Goal: Consume media (video, audio): Consume media (video, audio)

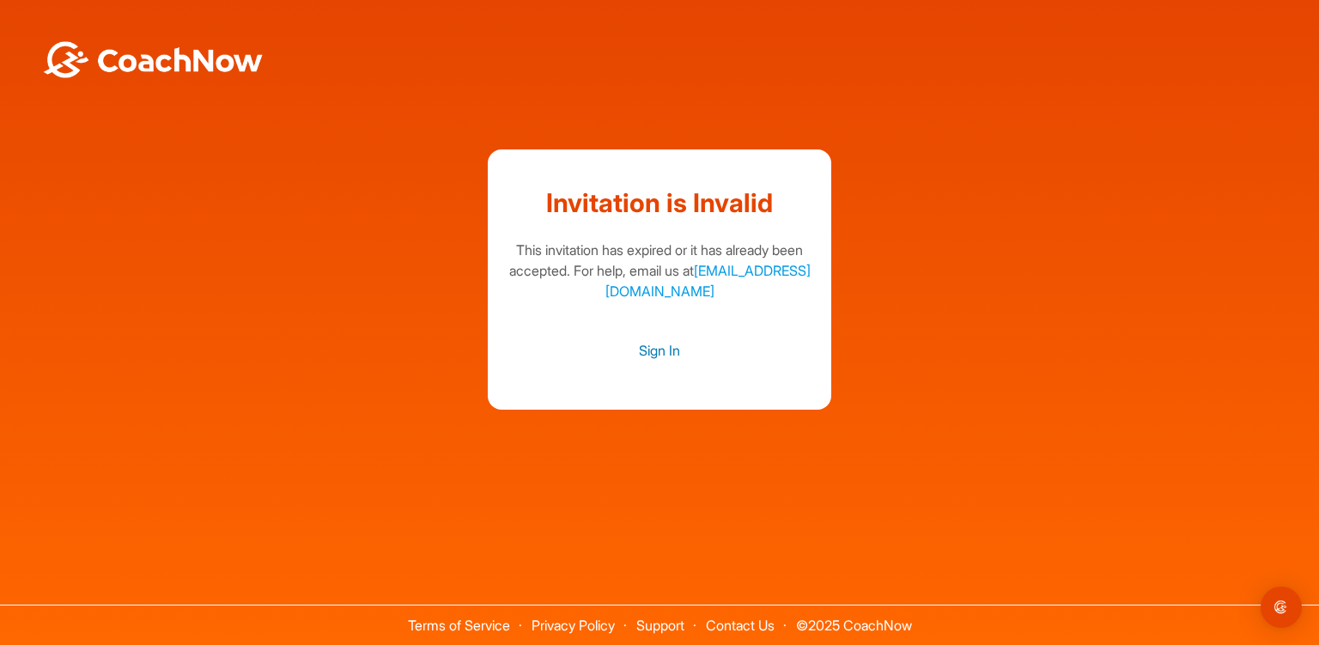
click at [664, 360] on link "Sign In" at bounding box center [659, 350] width 309 height 22
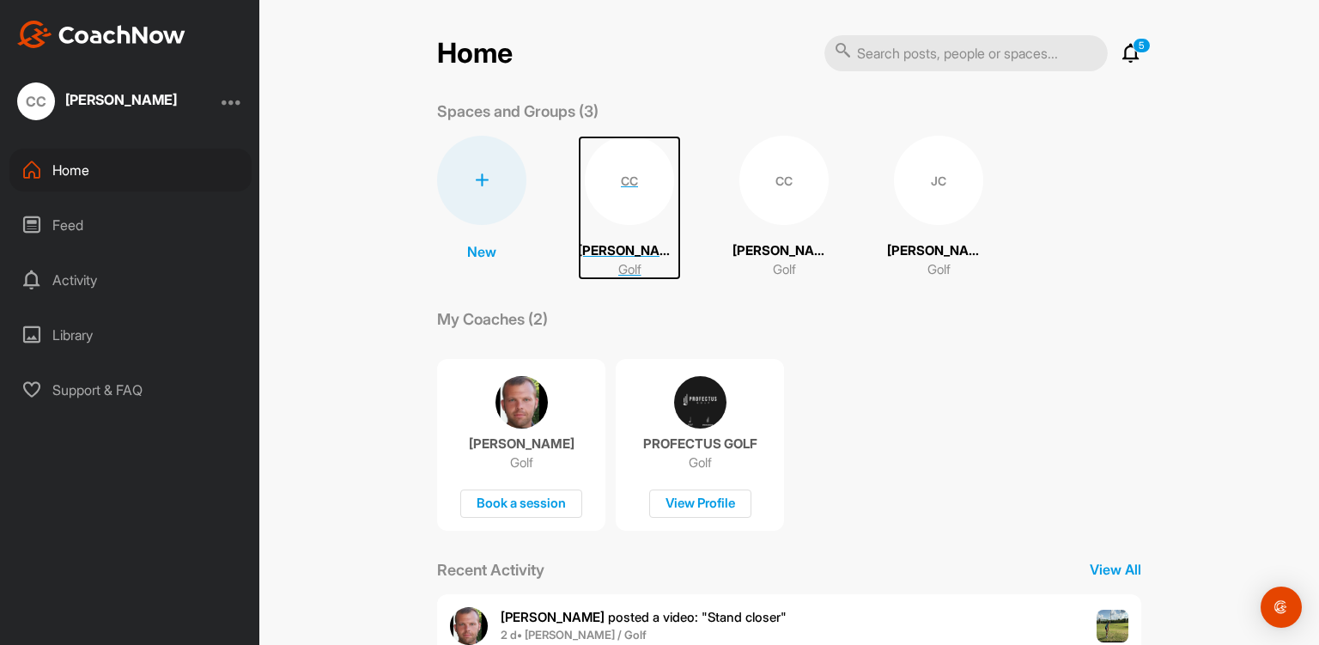
click at [615, 188] on div "CC" at bounding box center [629, 180] width 89 height 89
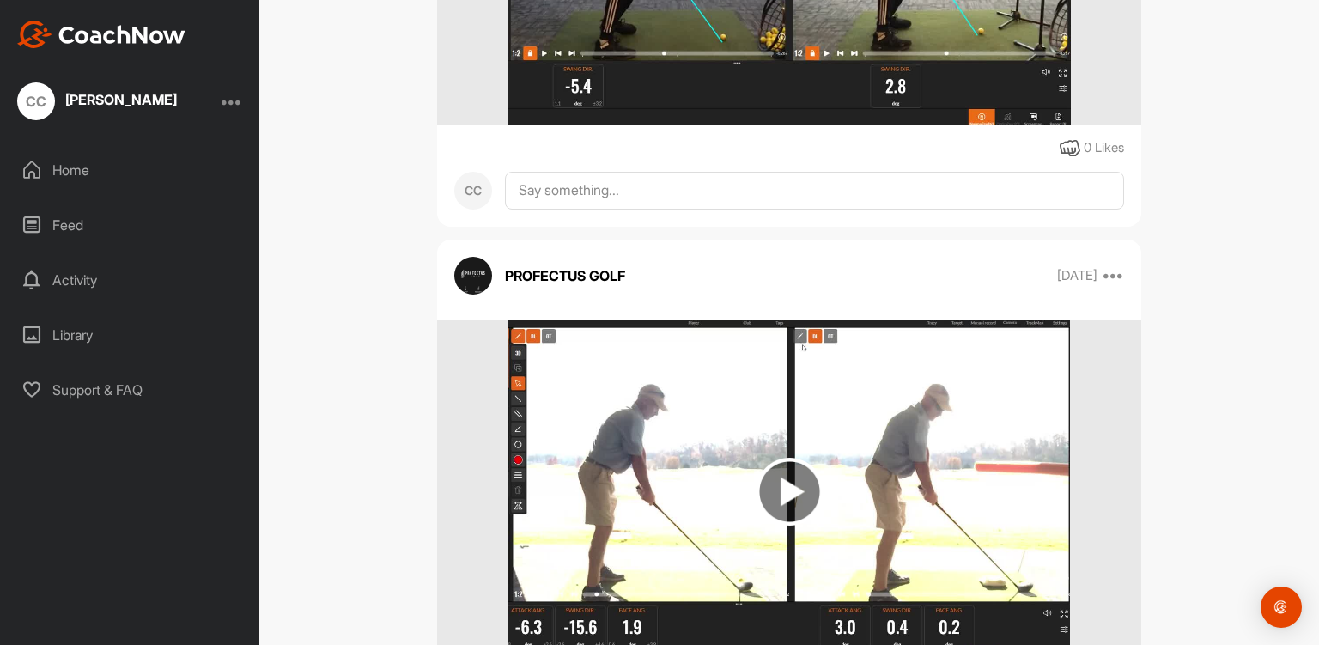
scroll to position [1367, 0]
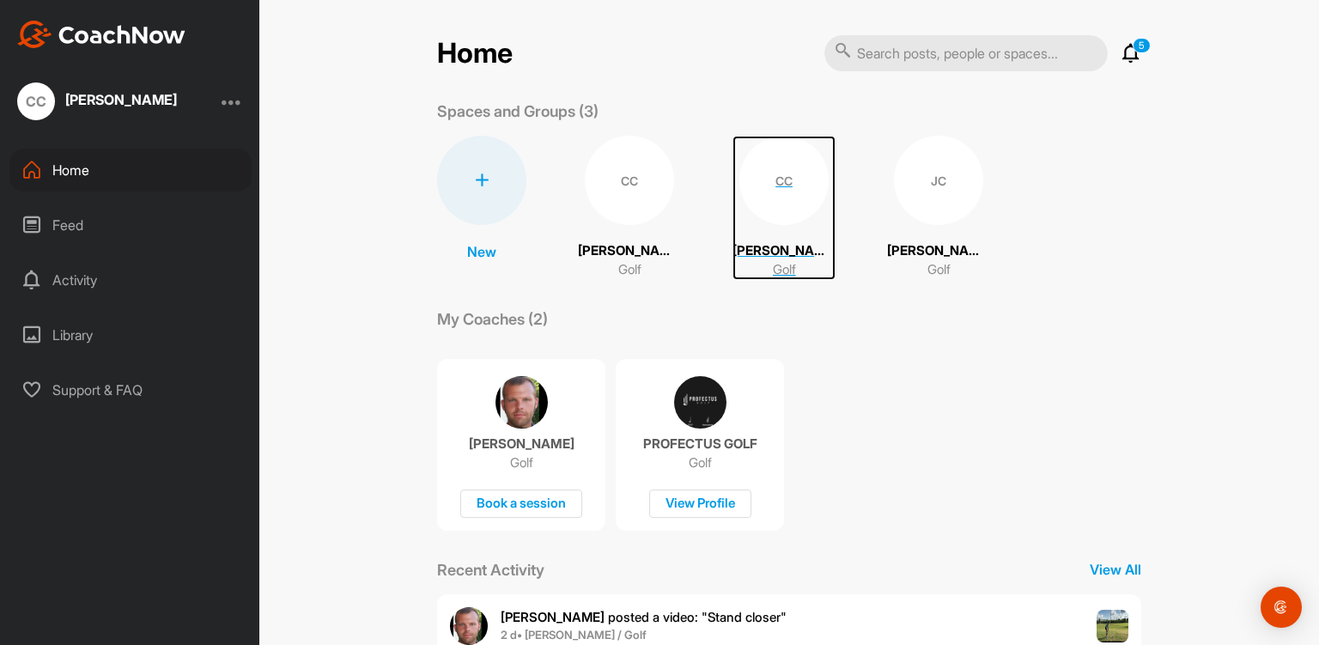
click at [759, 188] on div "CC" at bounding box center [784, 180] width 89 height 89
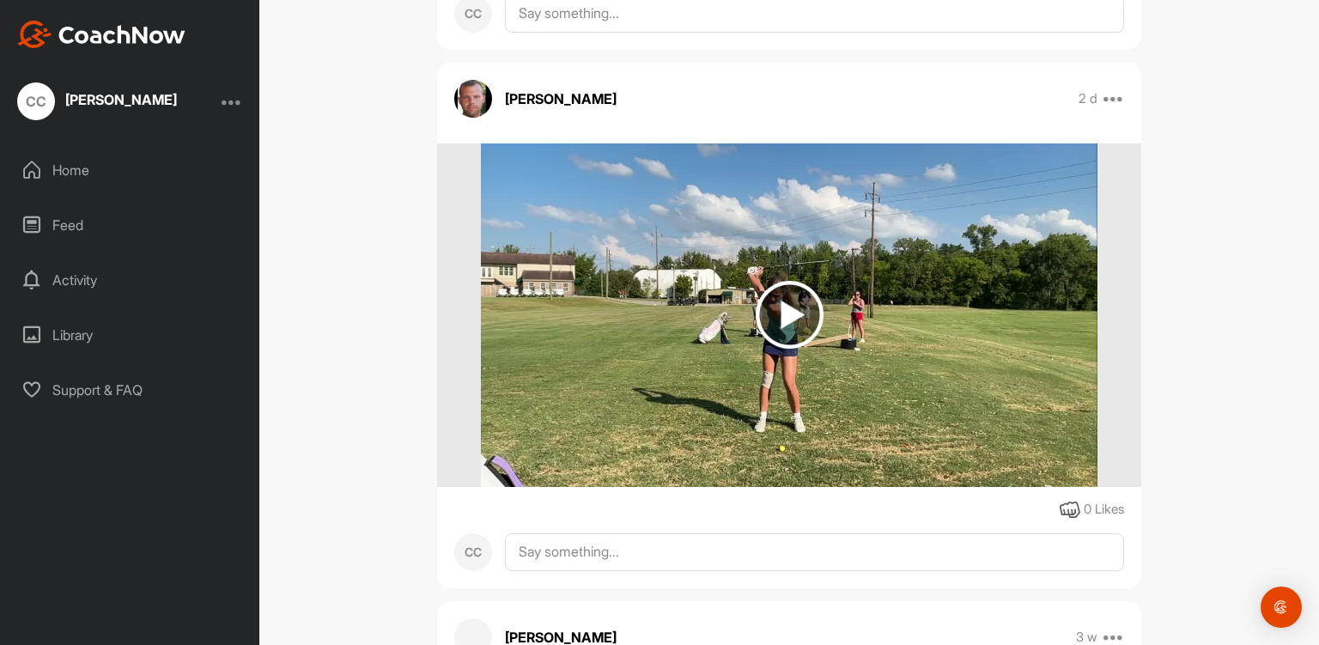
scroll to position [2375, 0]
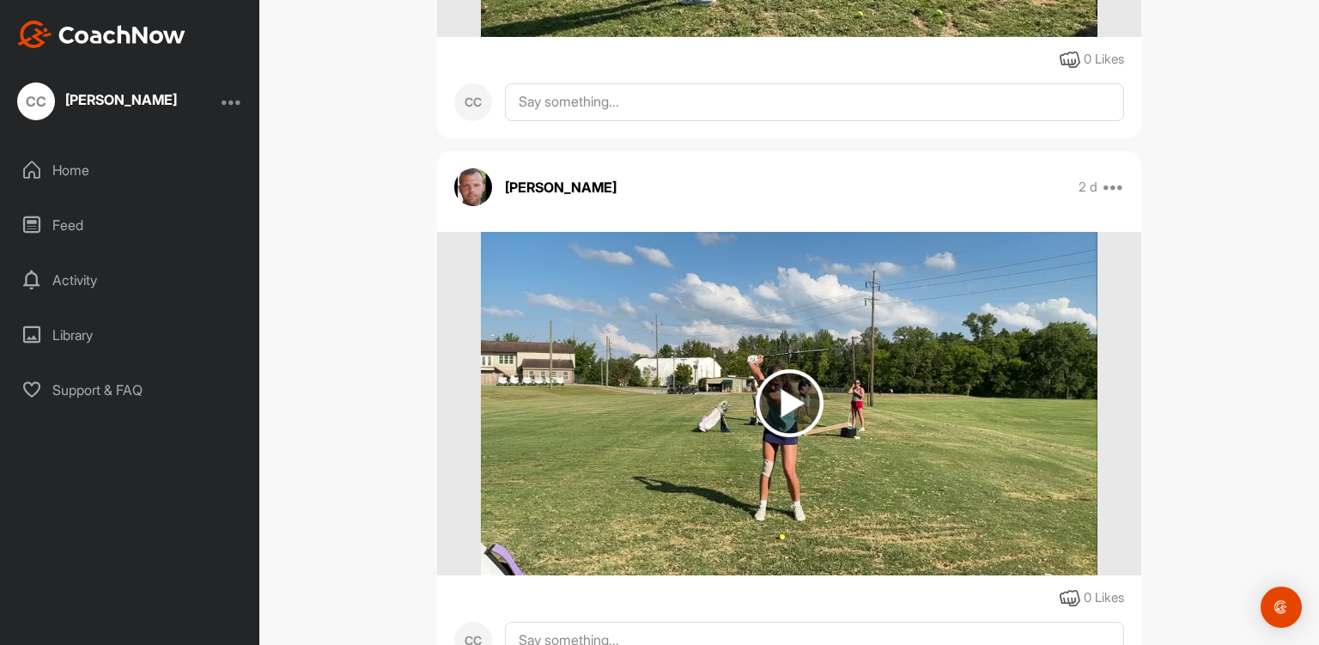
click at [790, 399] on img at bounding box center [790, 403] width 68 height 68
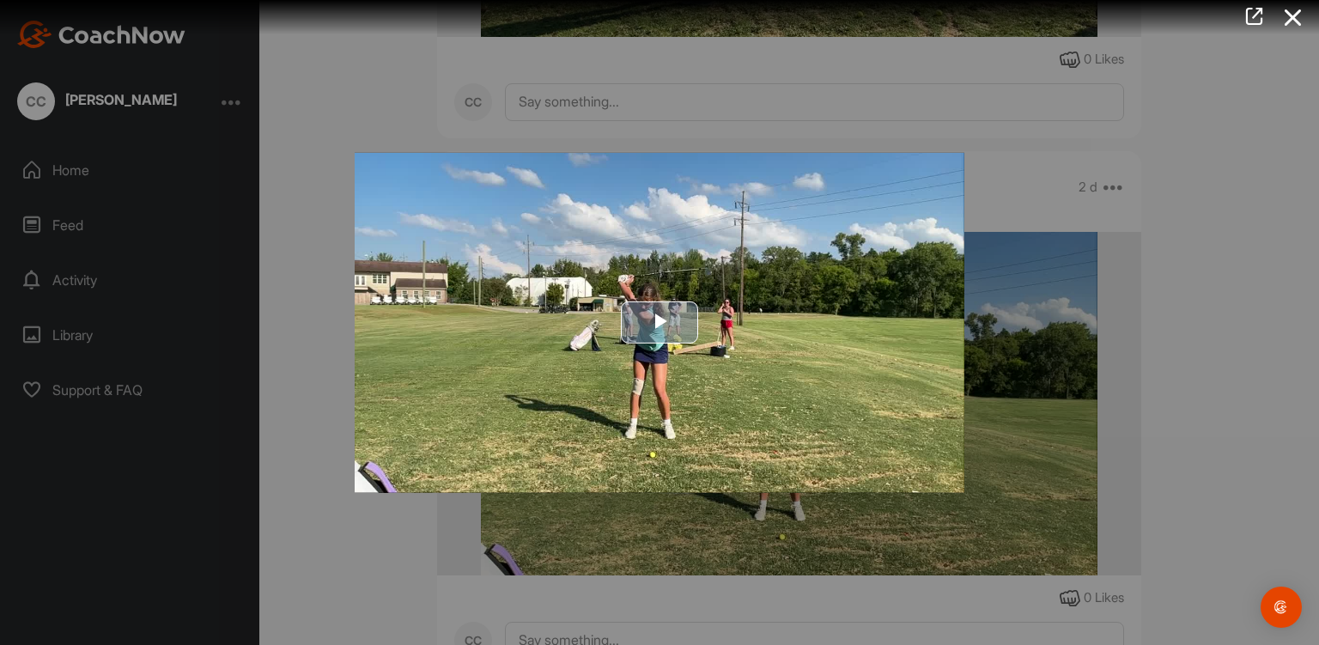
click at [660, 322] on span "Video Player" at bounding box center [660, 322] width 0 height 0
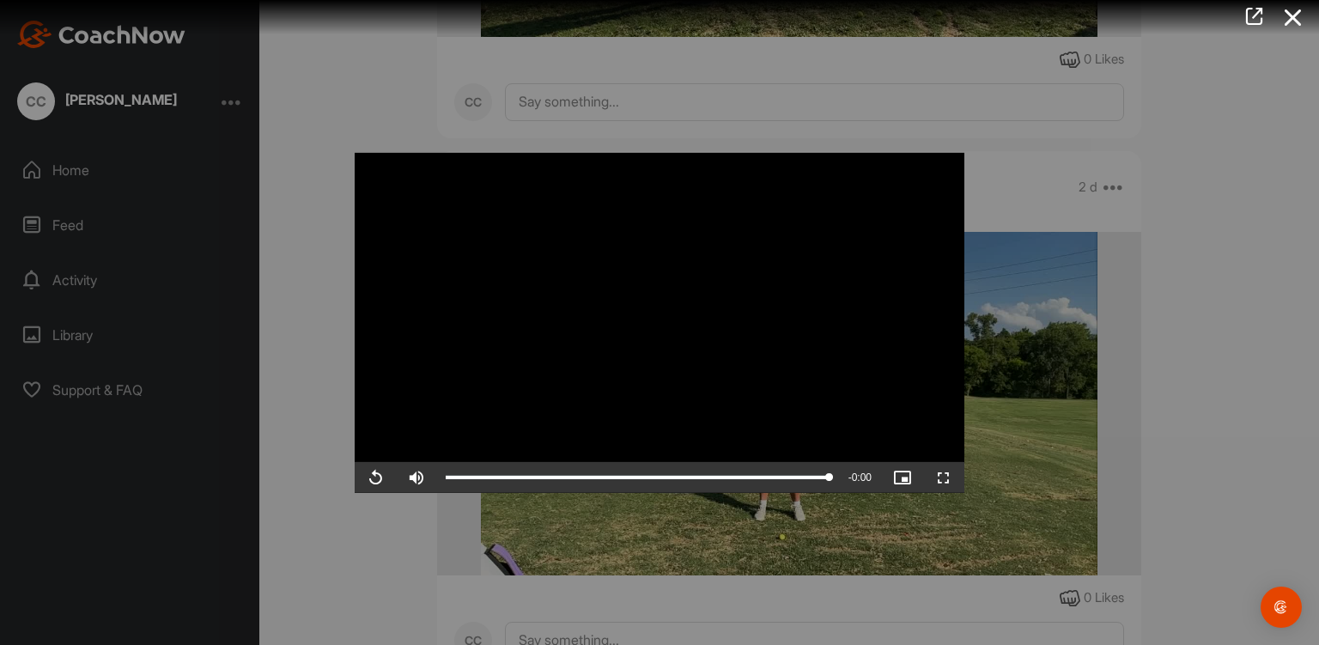
click at [1299, 20] on icon at bounding box center [1294, 18] width 40 height 32
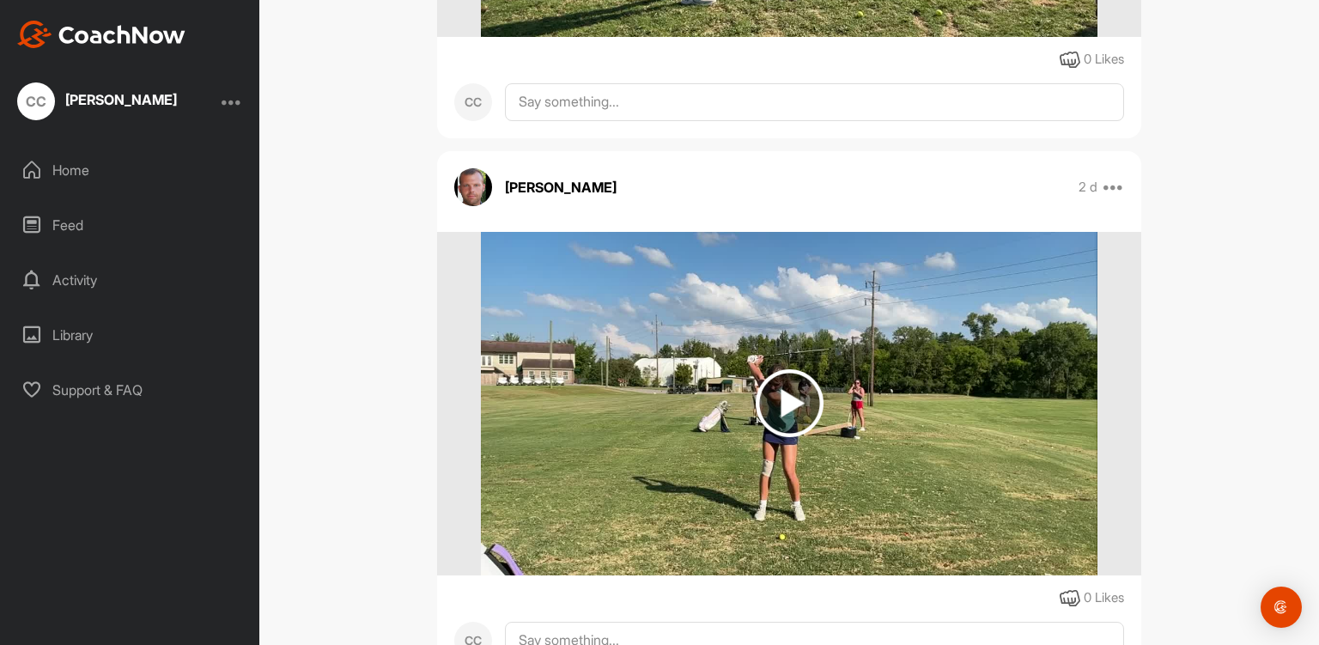
scroll to position [1883, 0]
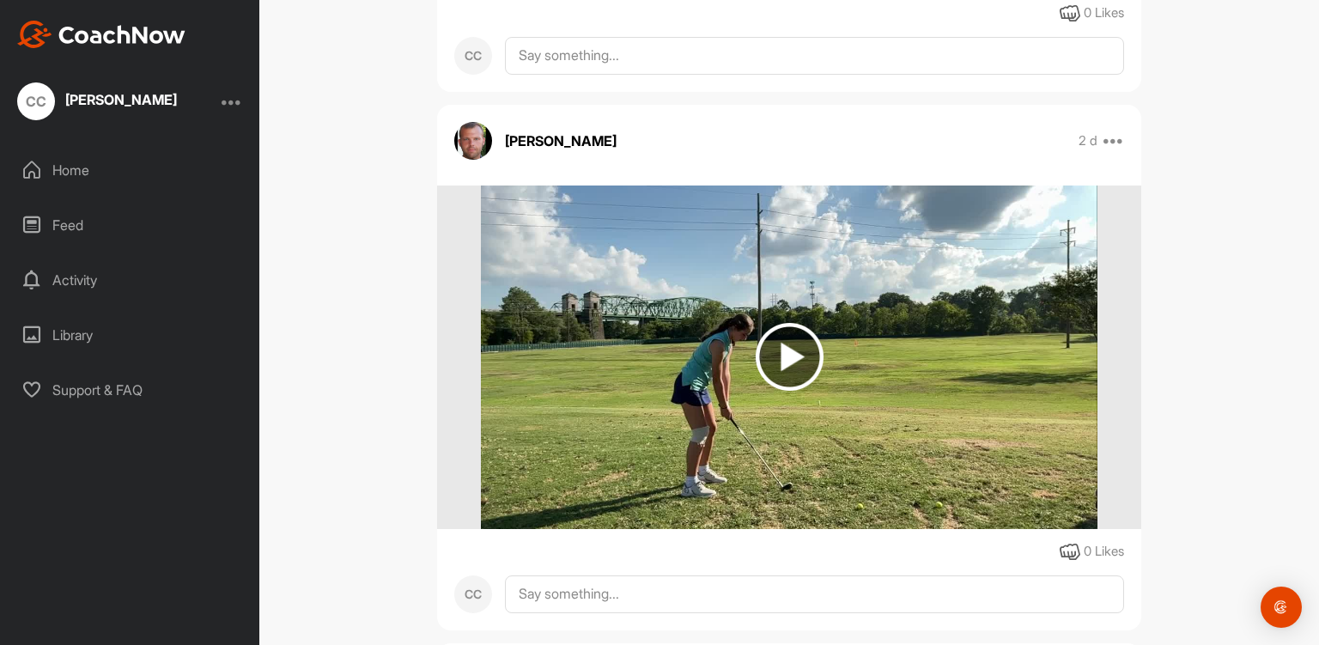
click at [773, 345] on img at bounding box center [790, 357] width 68 height 68
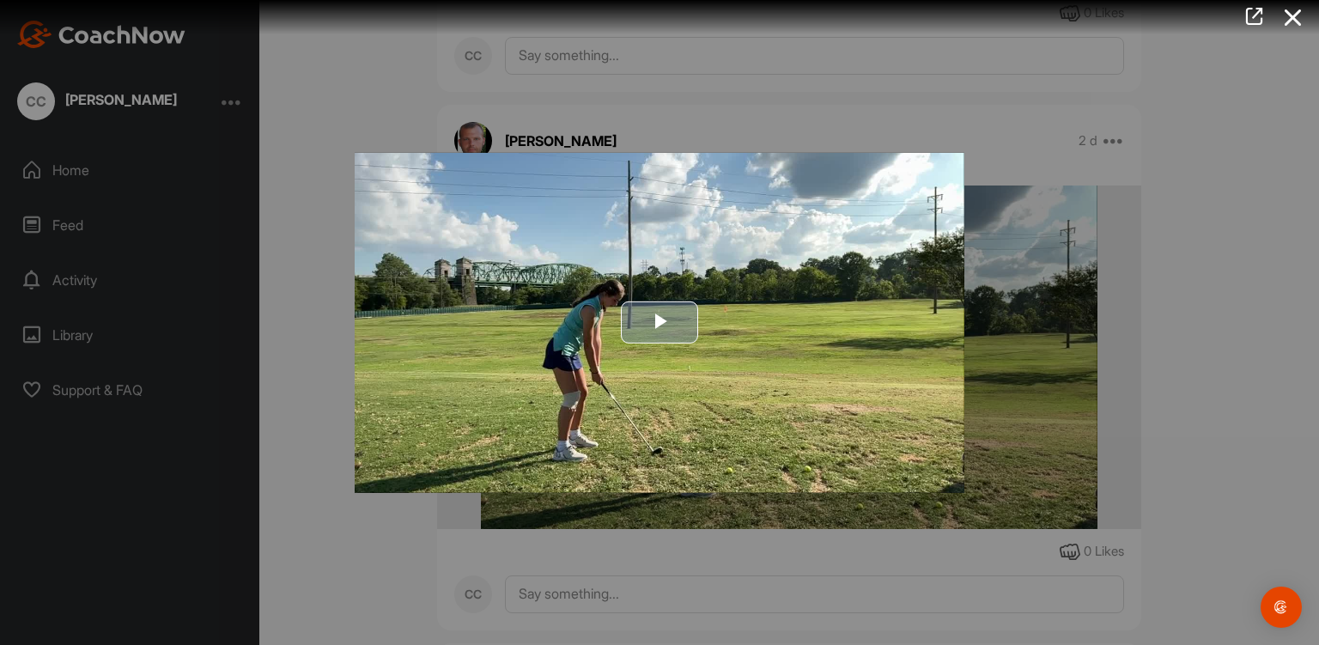
click at [660, 322] on span "Video Player" at bounding box center [660, 322] width 0 height 0
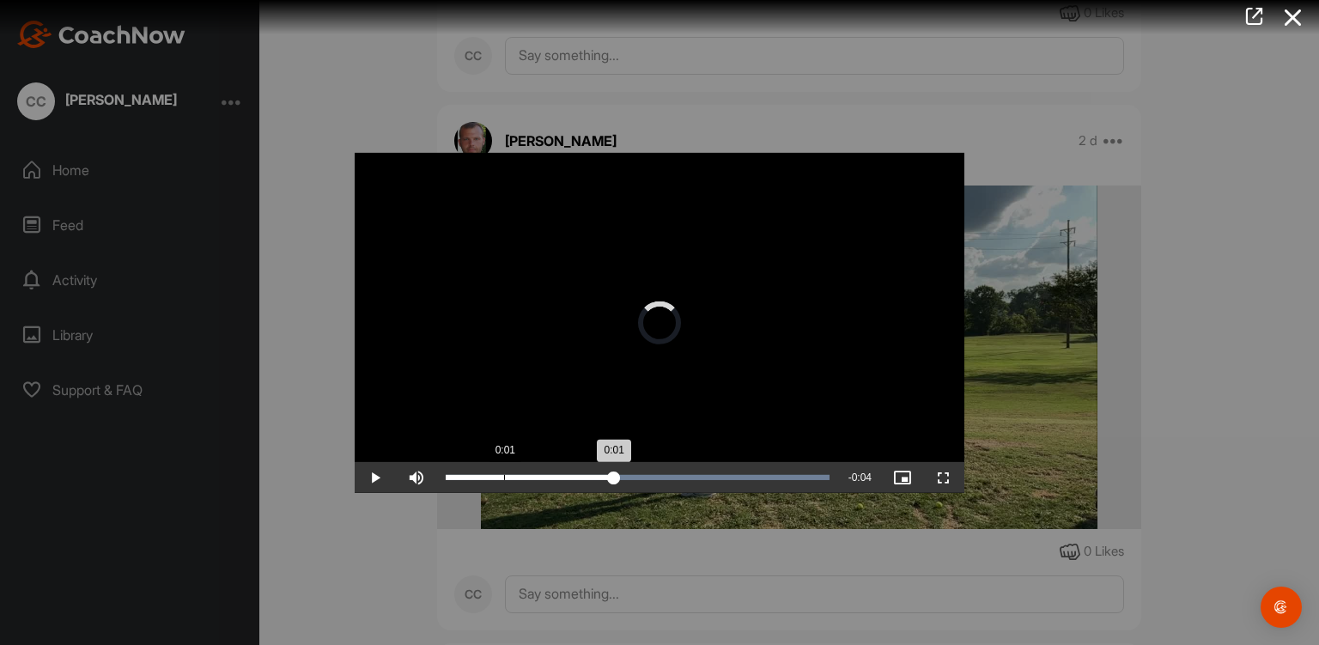
drag, startPoint x: 827, startPoint y: 480, endPoint x: 504, endPoint y: 478, distance: 323.0
click at [504, 478] on div "0:01" at bounding box center [530, 477] width 168 height 5
click at [376, 478] on span "Video Player" at bounding box center [375, 478] width 41 height 0
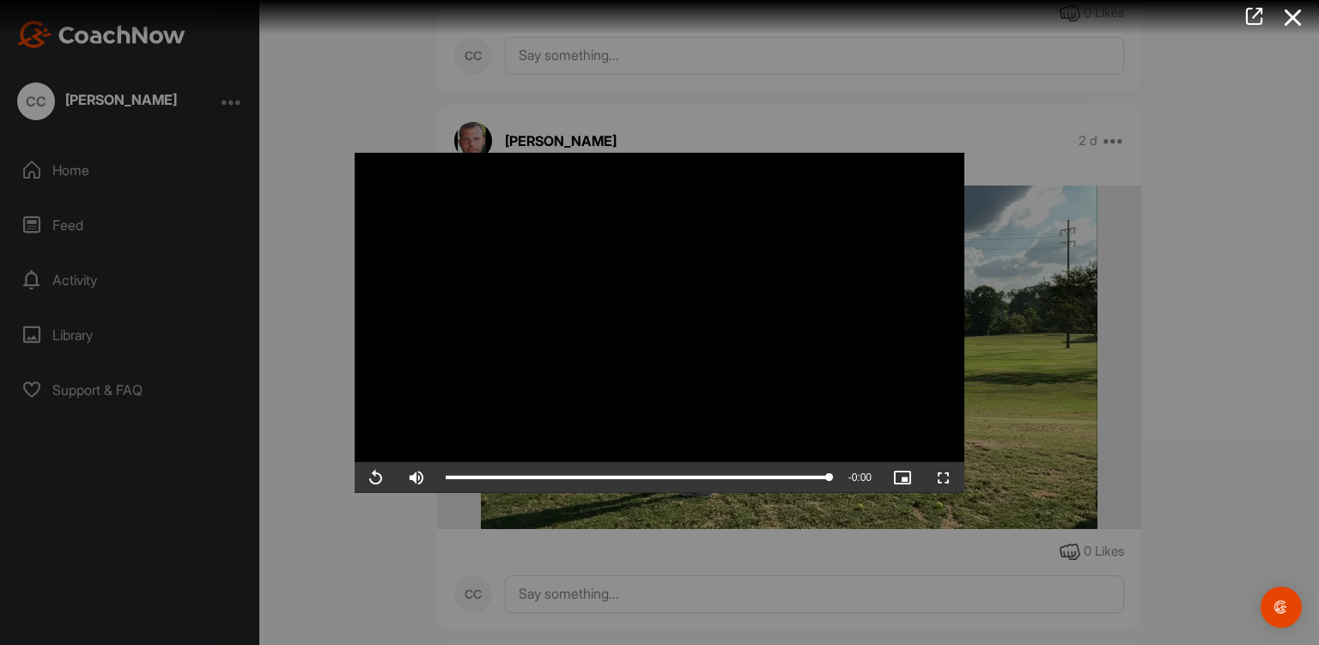
click at [1302, 25] on icon at bounding box center [1294, 18] width 40 height 32
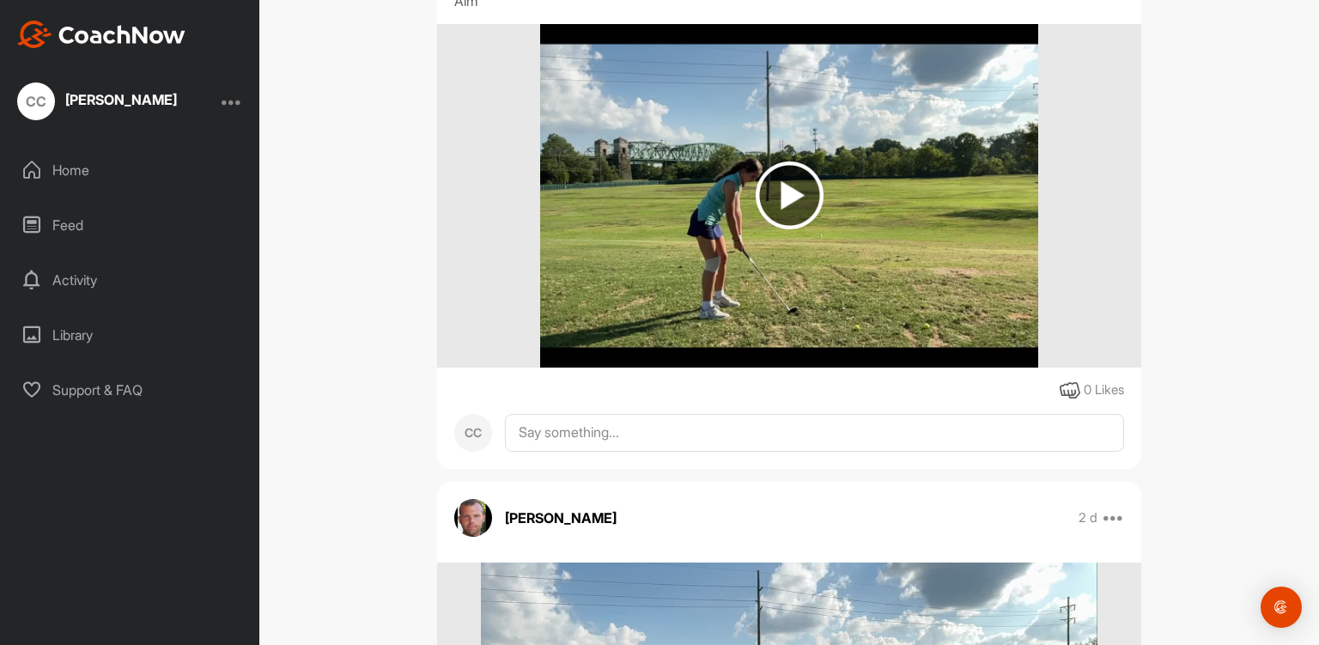
scroll to position [1417, 0]
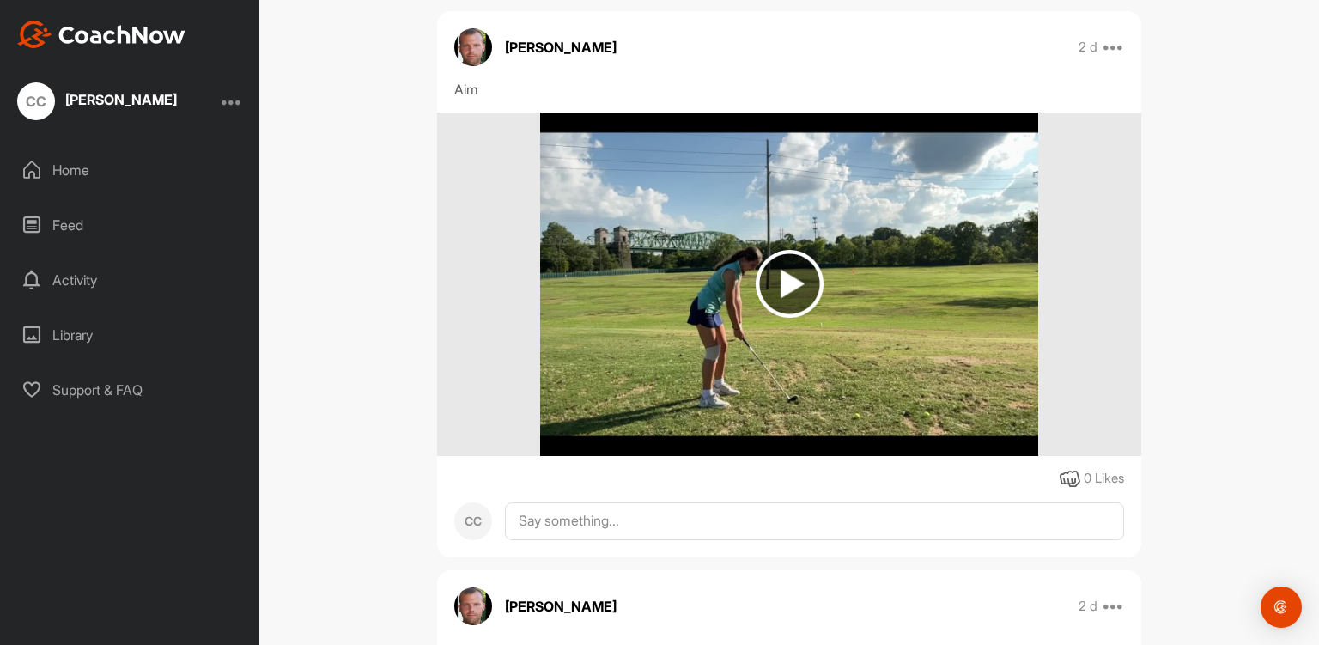
click at [781, 292] on img at bounding box center [790, 284] width 68 height 68
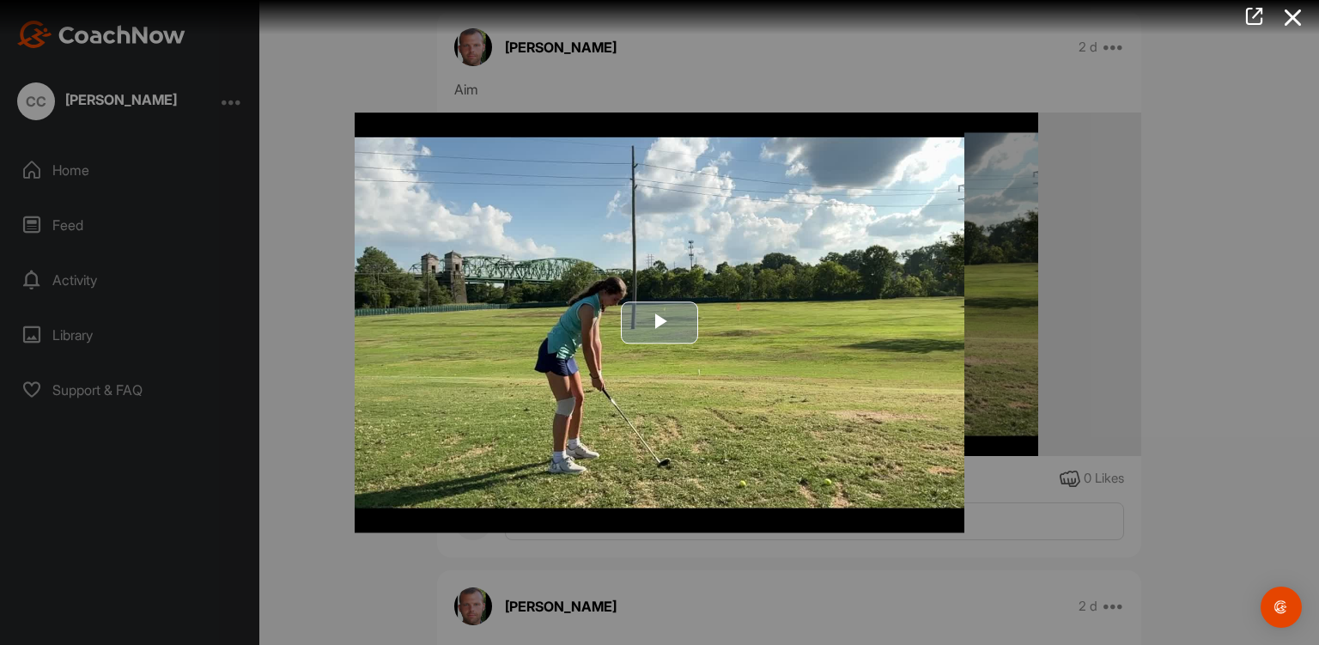
click at [660, 322] on span "Video Player" at bounding box center [660, 322] width 0 height 0
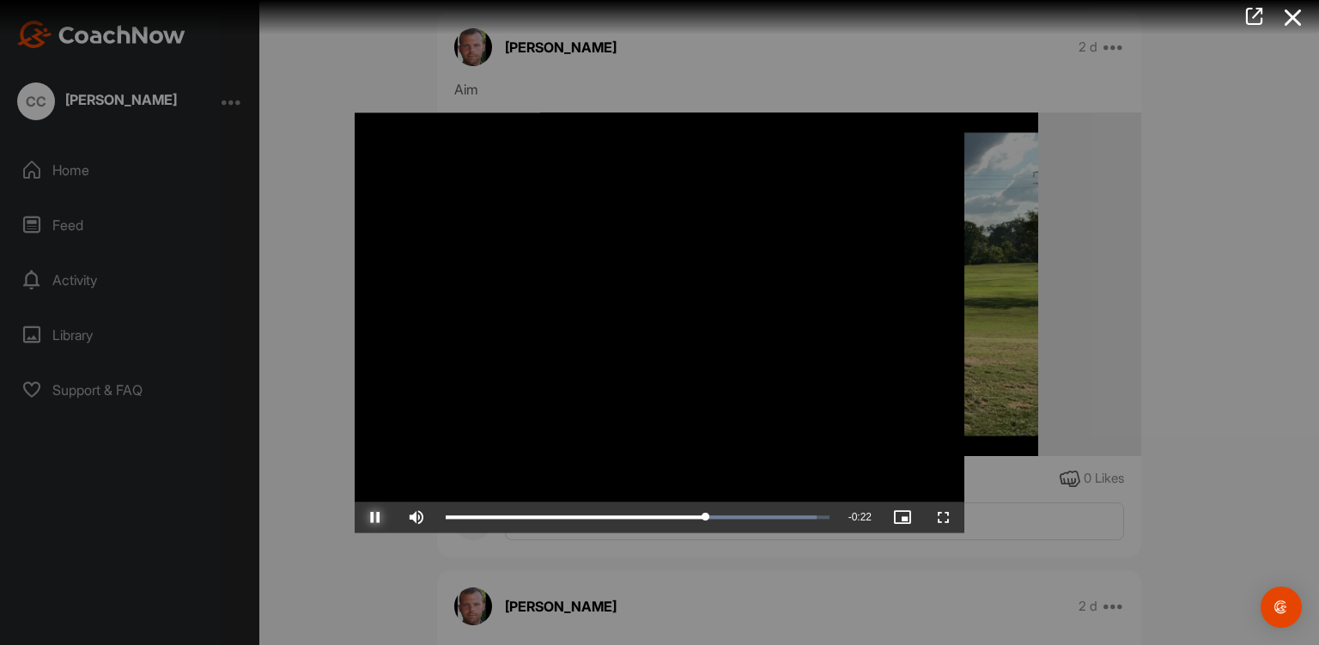
click at [374, 517] on span "Video Player" at bounding box center [375, 517] width 41 height 0
click at [381, 517] on span "Video Player" at bounding box center [375, 517] width 41 height 0
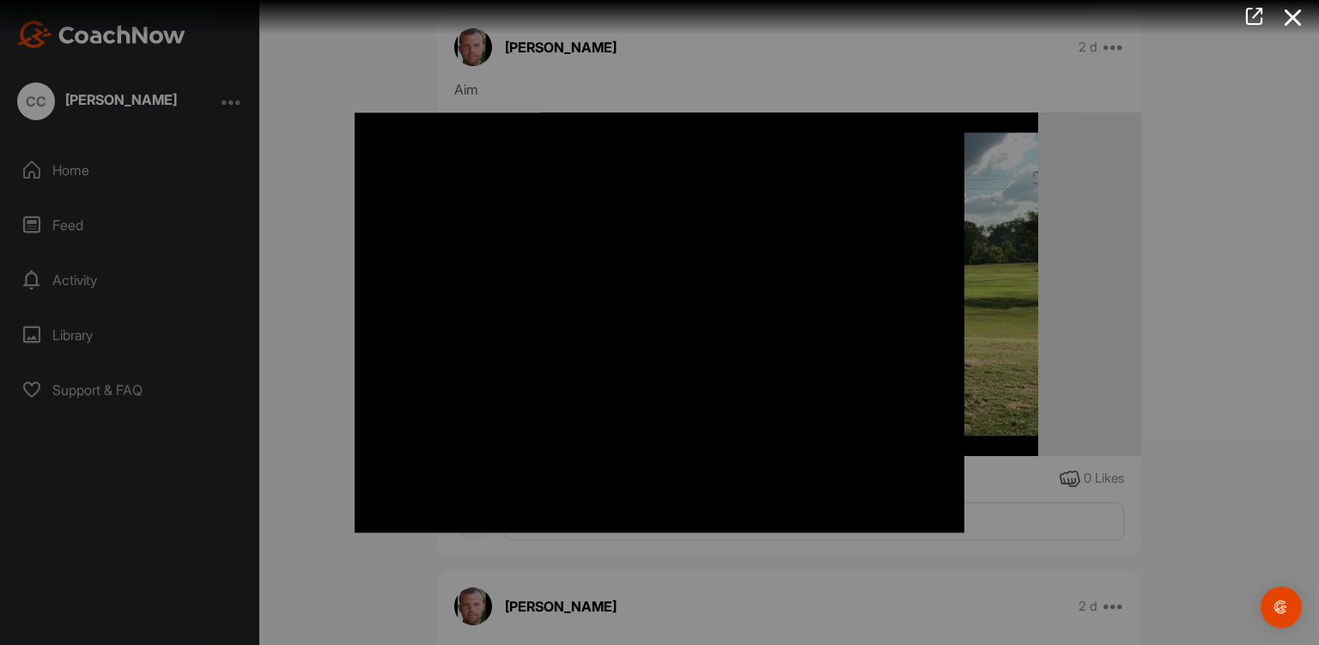
click at [901, 549] on div "Video Player is loading. Play Video Pause Skip Backward Skip Forward Mute Curre…" at bounding box center [660, 322] width 644 height 454
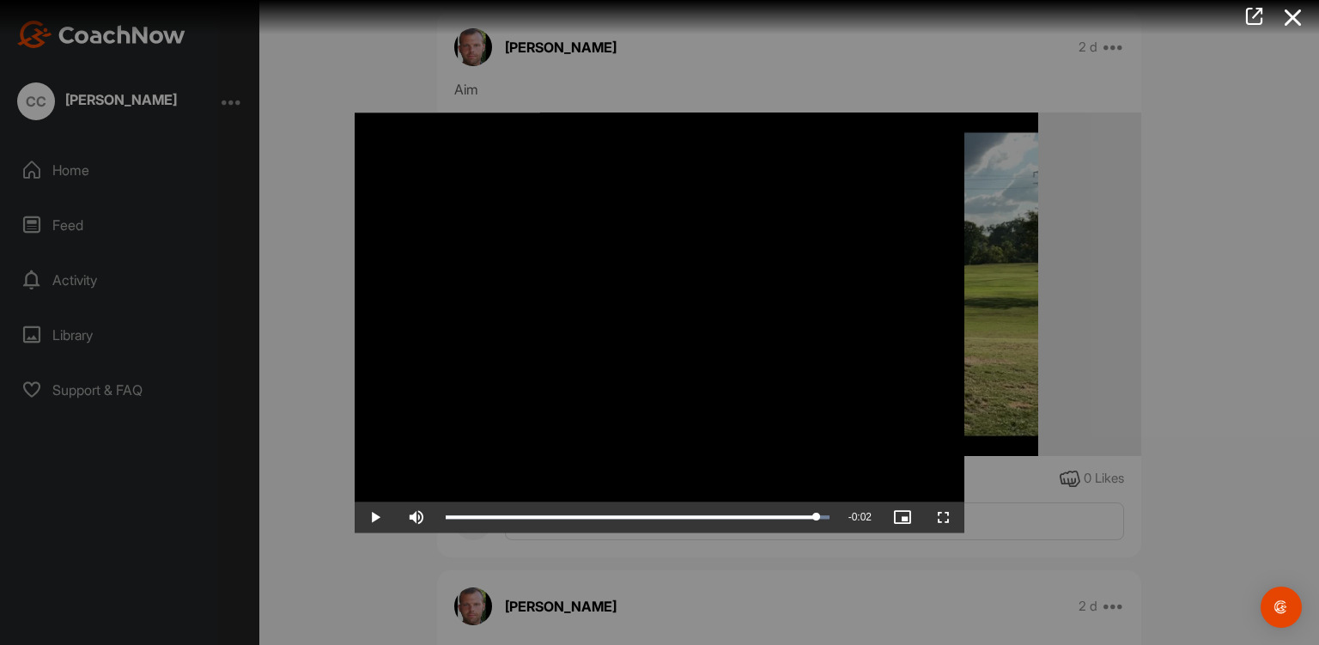
click at [817, 515] on div "1:05" at bounding box center [631, 516] width 371 height 3
drag, startPoint x: 817, startPoint y: 514, endPoint x: 446, endPoint y: 514, distance: 371.1
click at [446, 515] on div "0:00" at bounding box center [446, 517] width 0 height 5
drag, startPoint x: 757, startPoint y: 518, endPoint x: 445, endPoint y: 521, distance: 311.8
click at [446, 520] on div "0:00" at bounding box center [449, 517] width 6 height 5
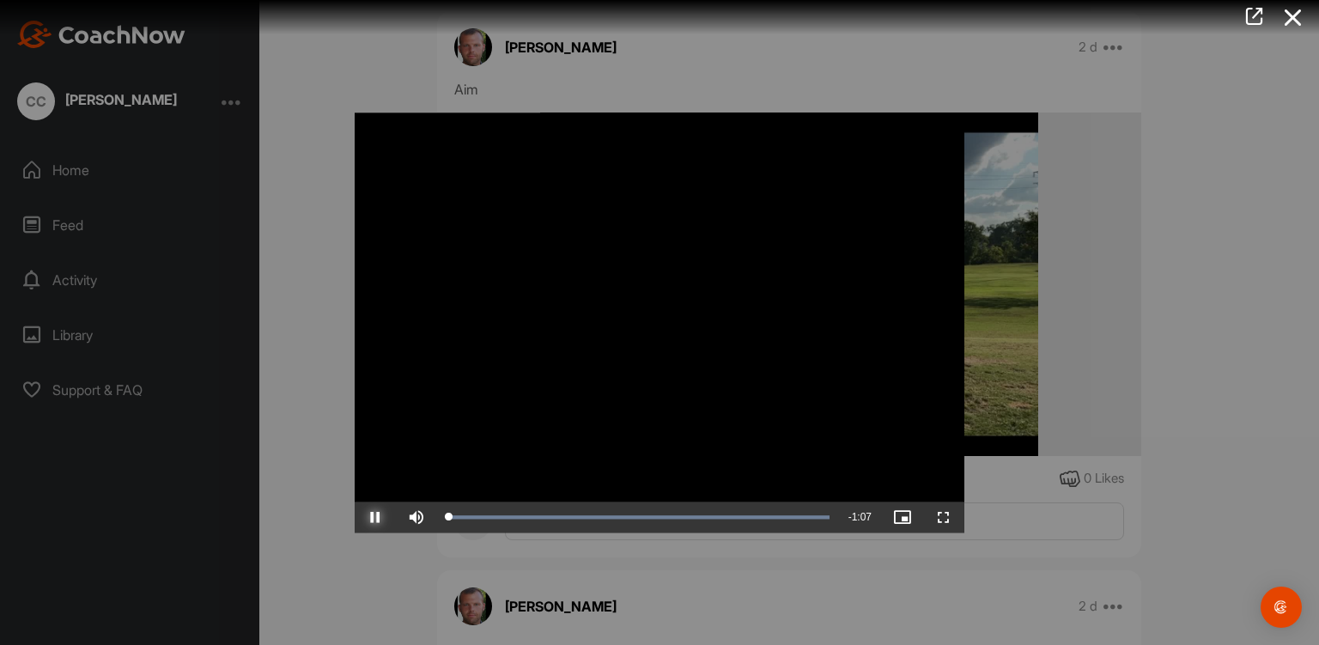
click at [367, 517] on span "Video Player" at bounding box center [375, 517] width 41 height 0
drag, startPoint x: 381, startPoint y: 521, endPoint x: 326, endPoint y: 545, distance: 60.8
click at [326, 545] on div at bounding box center [659, 322] width 1319 height 645
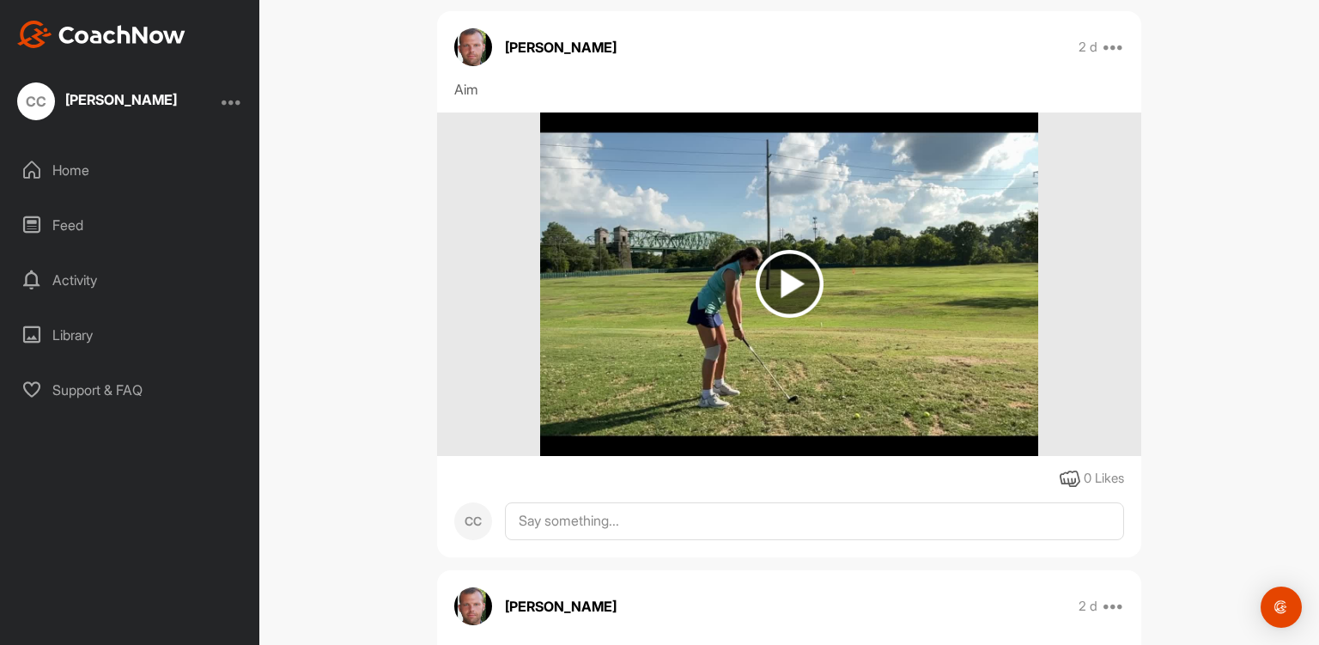
click at [783, 305] on img at bounding box center [790, 284] width 68 height 68
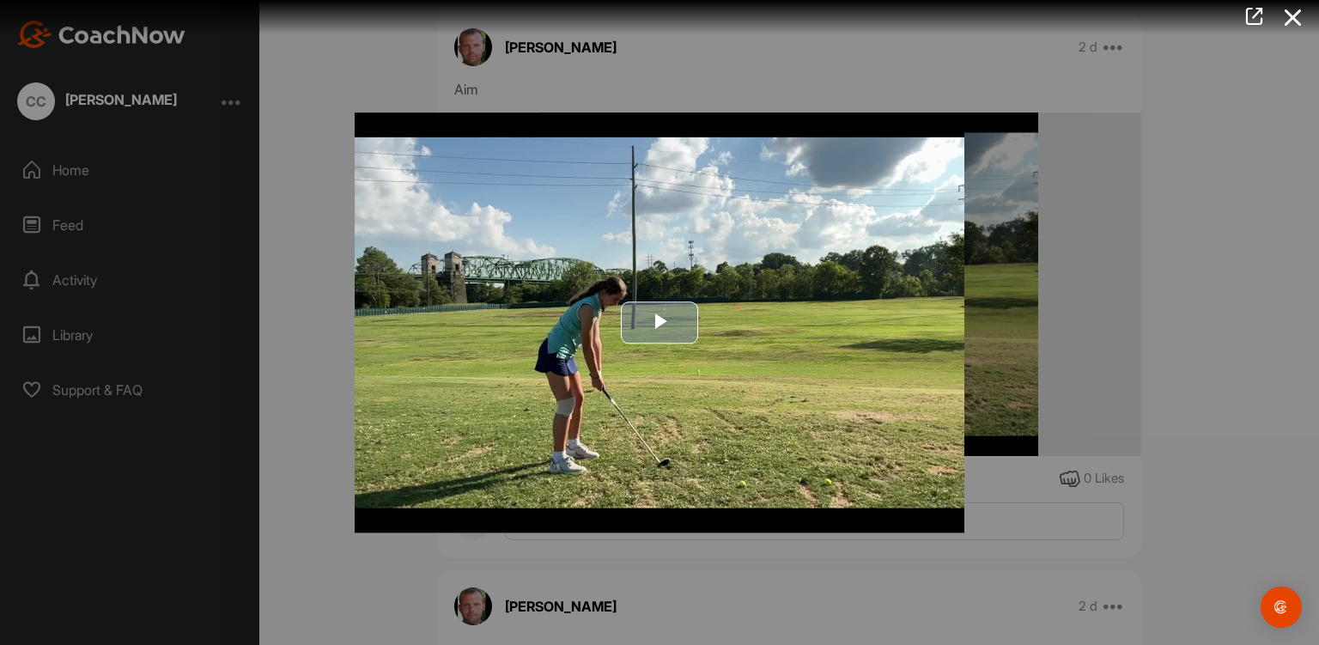
click at [660, 322] on span "Video Player" at bounding box center [660, 322] width 0 height 0
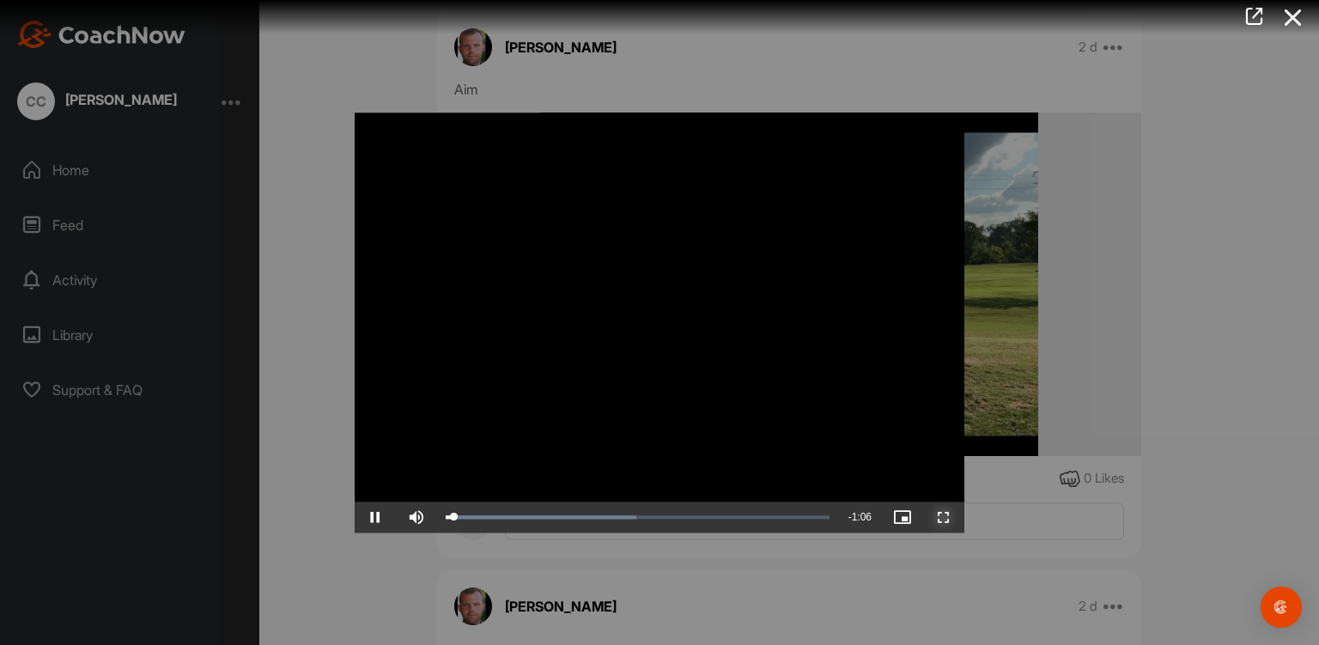
click at [933, 517] on span "Video Player" at bounding box center [943, 517] width 41 height 0
click at [1292, 21] on icon at bounding box center [1294, 18] width 40 height 32
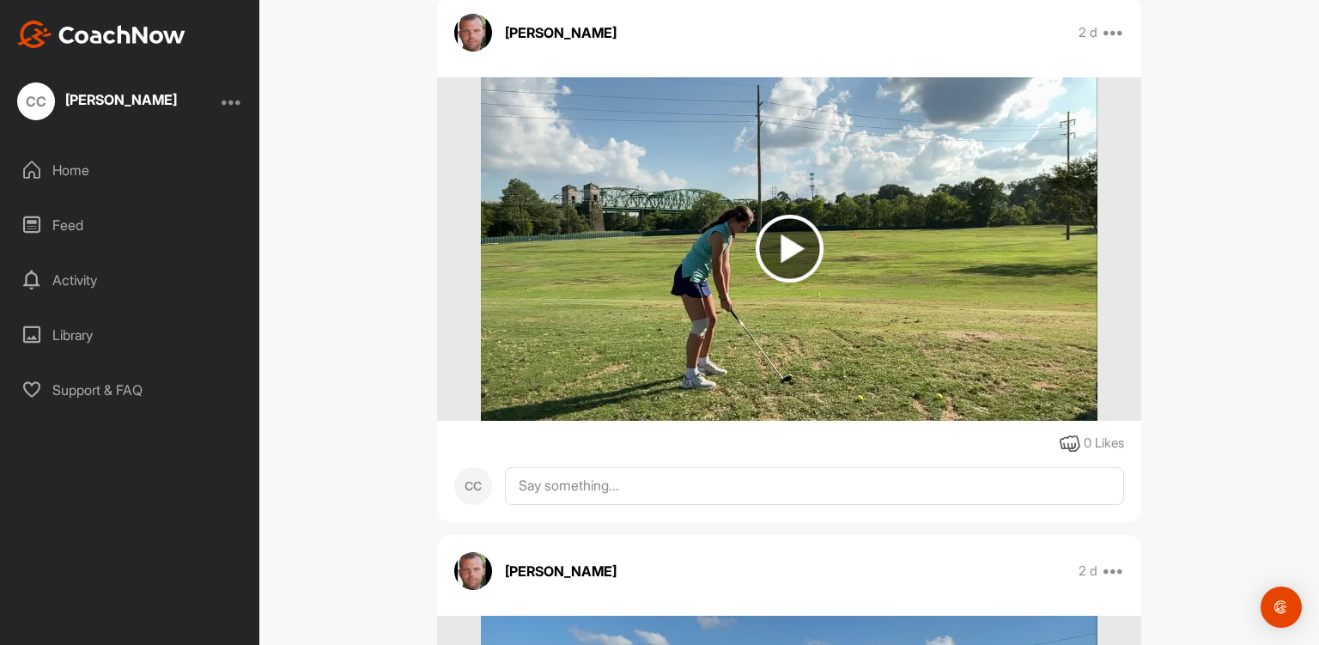
scroll to position [1979, 0]
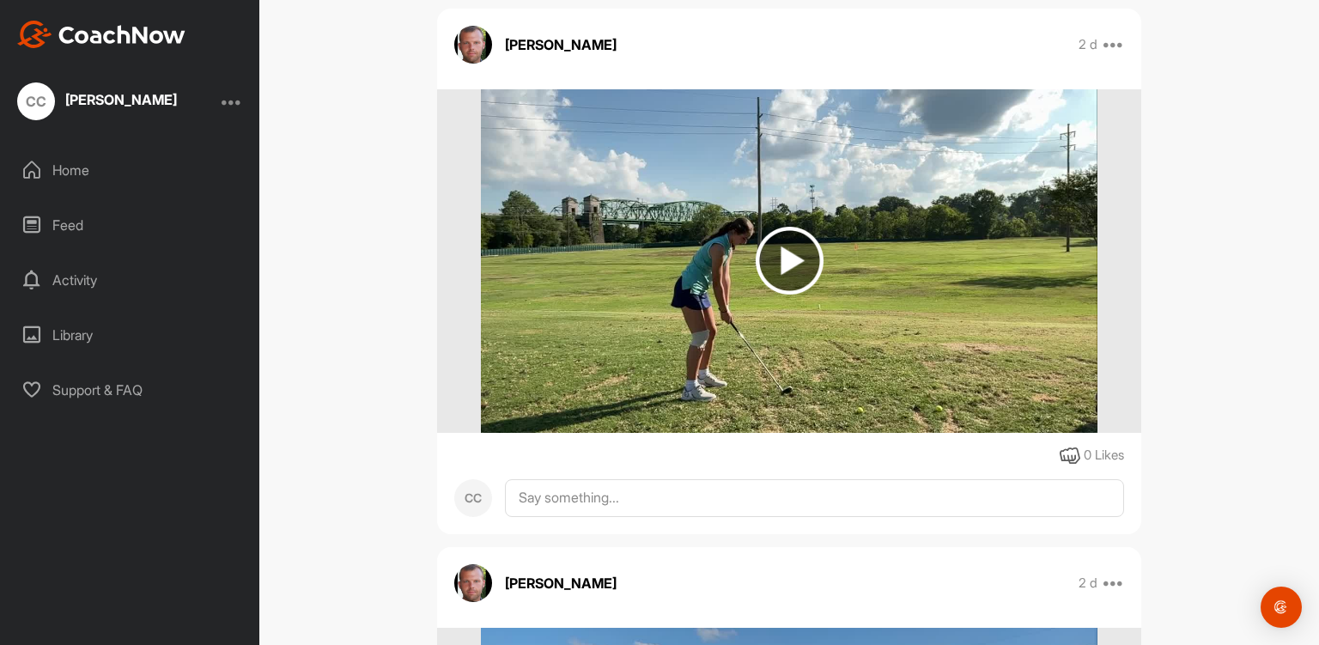
click at [785, 257] on img at bounding box center [790, 261] width 68 height 68
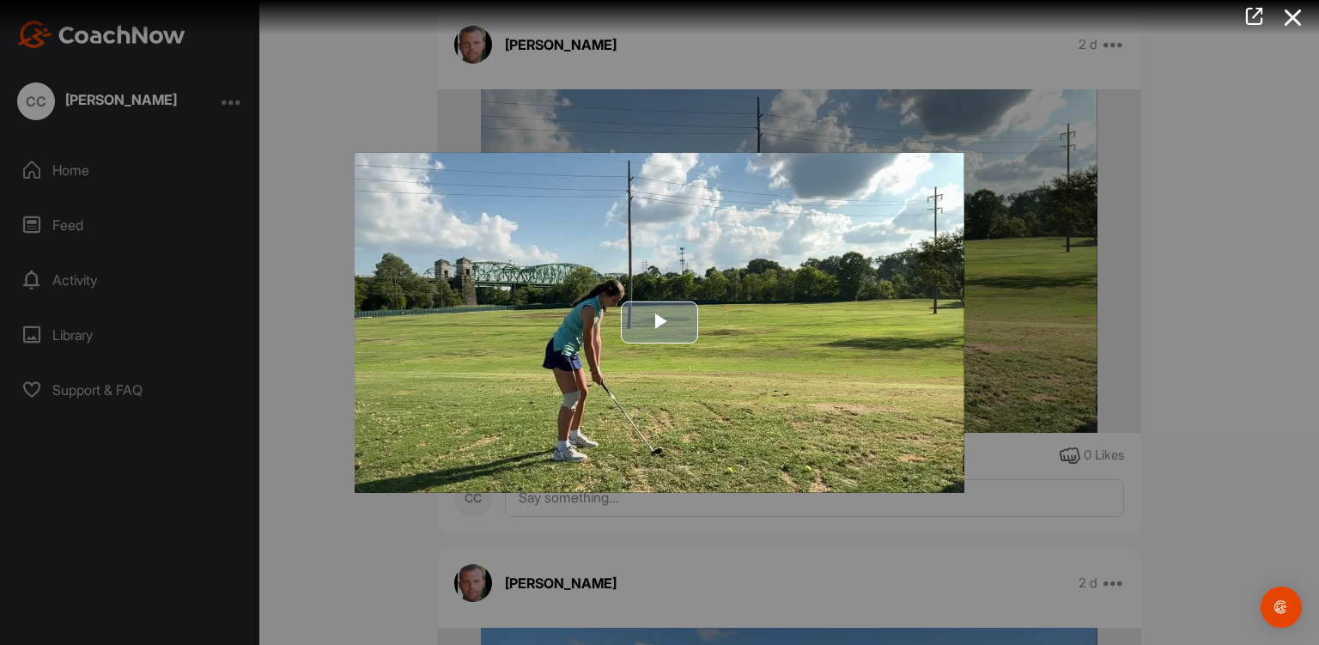
click at [660, 322] on span "Video Player" at bounding box center [660, 322] width 0 height 0
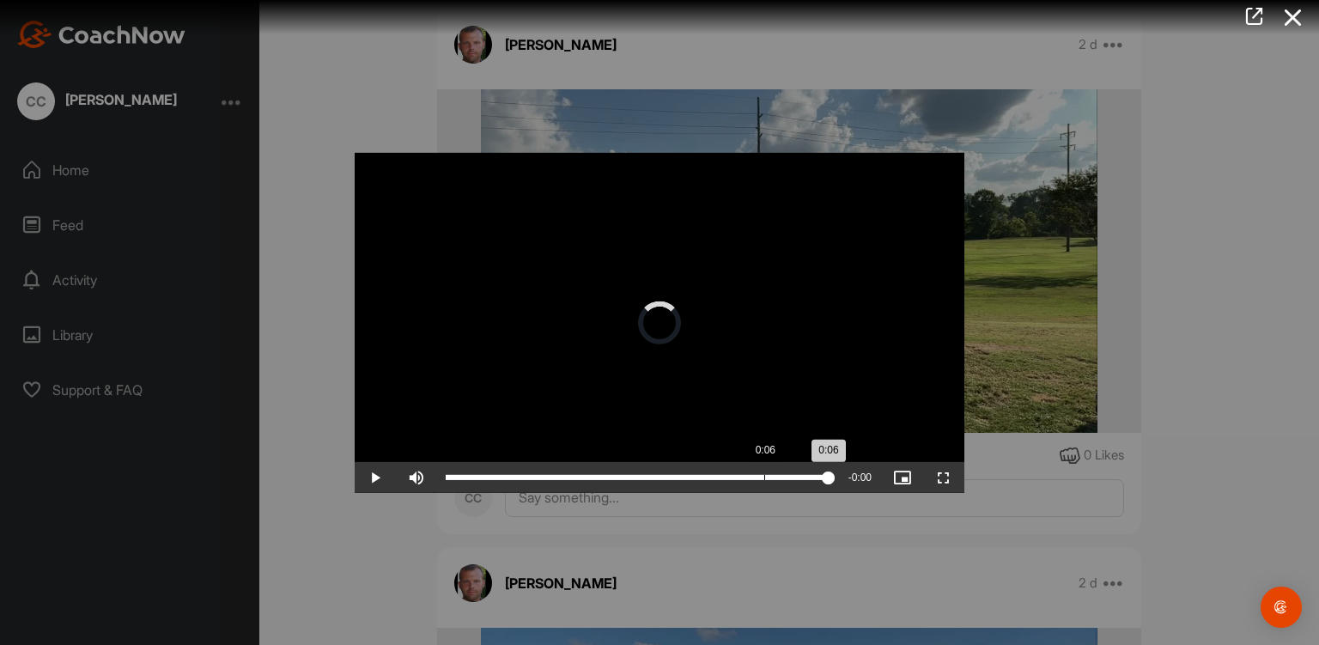
drag, startPoint x: 831, startPoint y: 473, endPoint x: 763, endPoint y: 470, distance: 67.9
click at [763, 470] on div "Loaded : 100.00% 0:06 0:06" at bounding box center [637, 477] width 401 height 31
click at [375, 478] on span "Video Player" at bounding box center [375, 478] width 41 height 0
drag, startPoint x: 825, startPoint y: 480, endPoint x: 670, endPoint y: 454, distance: 156.9
click at [670, 454] on div "Video Player is loading. Play Video Play Skip Backward Skip Forward Mute Curren…" at bounding box center [660, 322] width 610 height 340
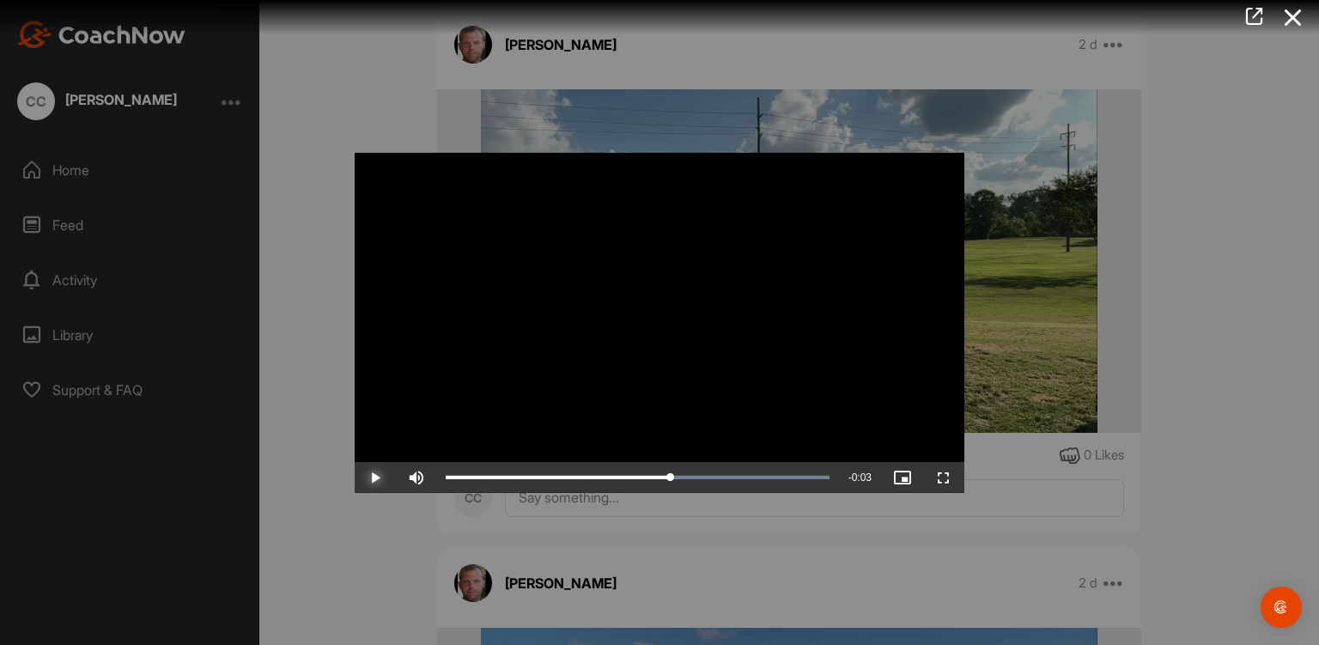
click at [378, 478] on span "Video Player" at bounding box center [375, 478] width 41 height 0
